Goal: Task Accomplishment & Management: Use online tool/utility

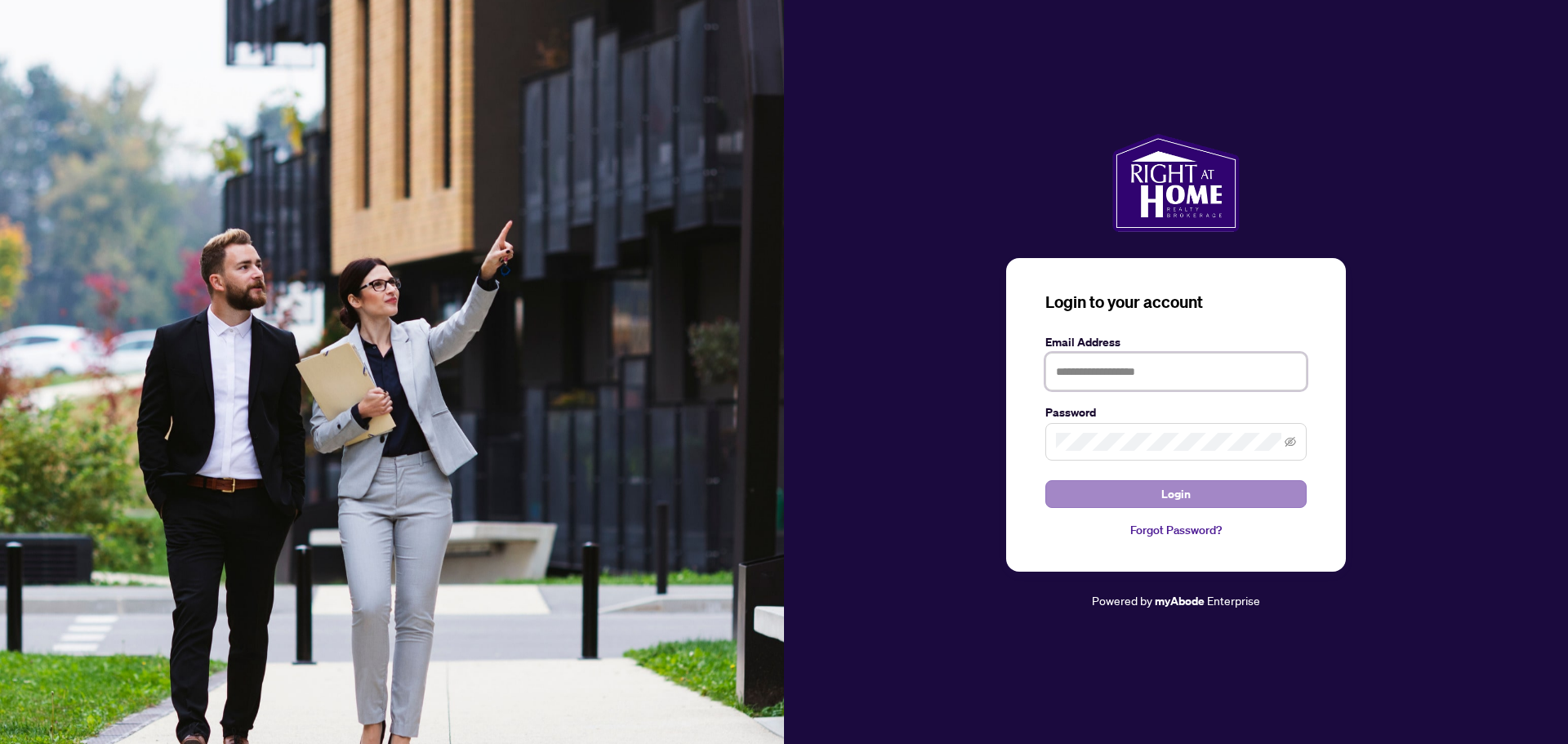
type input "**********"
click at [1165, 487] on span "Login" at bounding box center [1176, 494] width 29 height 26
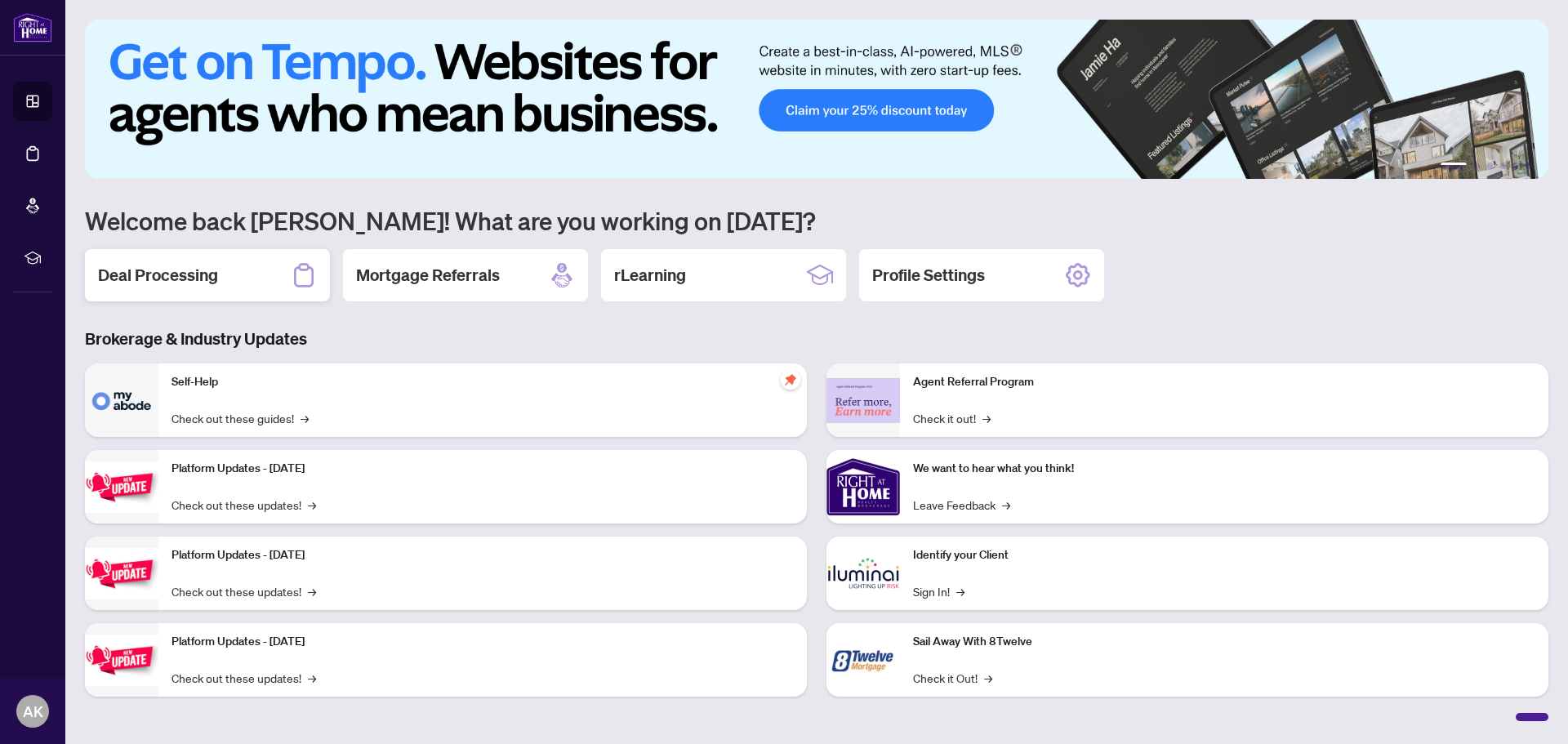
click at [187, 277] on h2 "Deal Processing" at bounding box center [158, 275] width 120 height 23
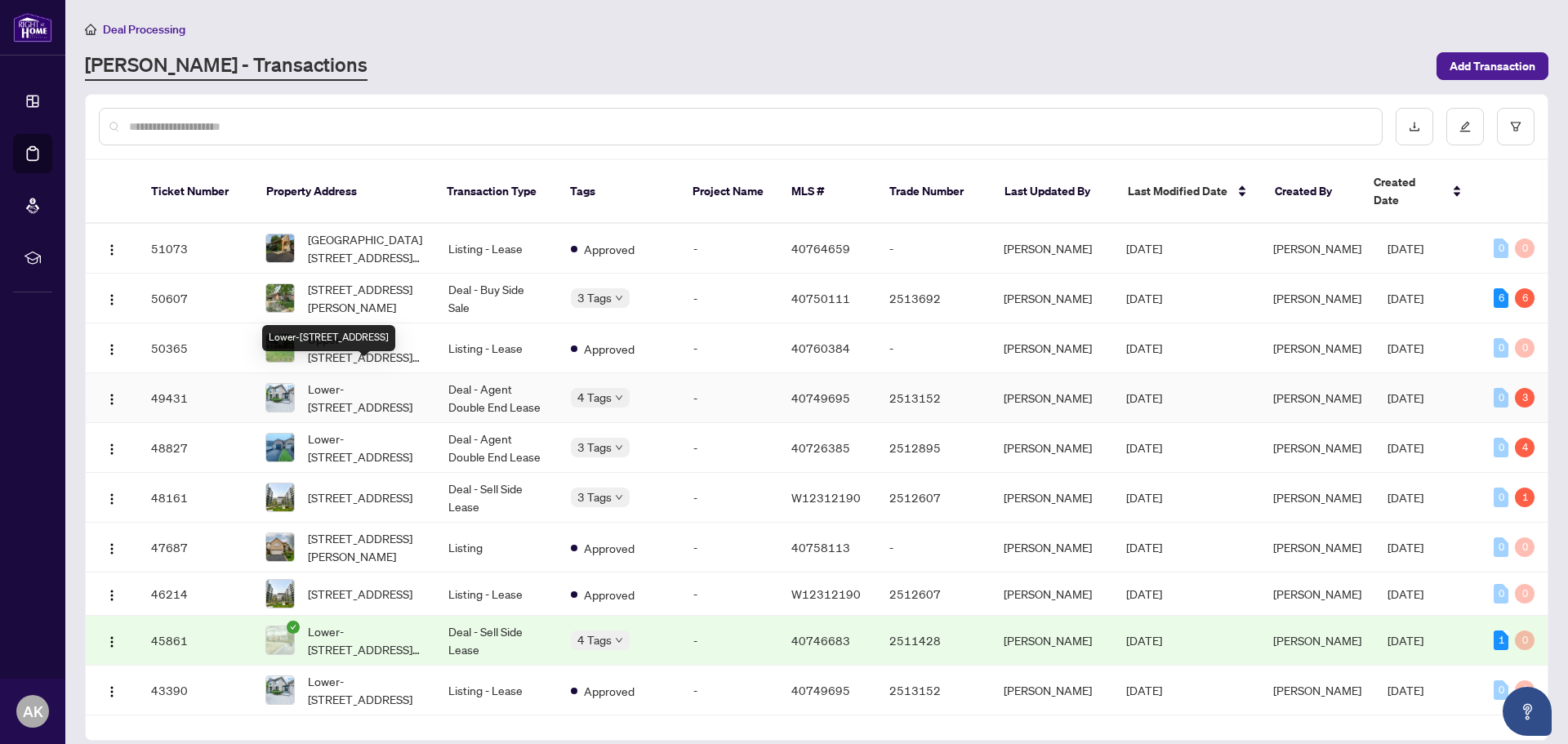
click at [360, 380] on span "Lower-[STREET_ADDRESS]" at bounding box center [365, 398] width 115 height 36
